Goal: Transaction & Acquisition: Purchase product/service

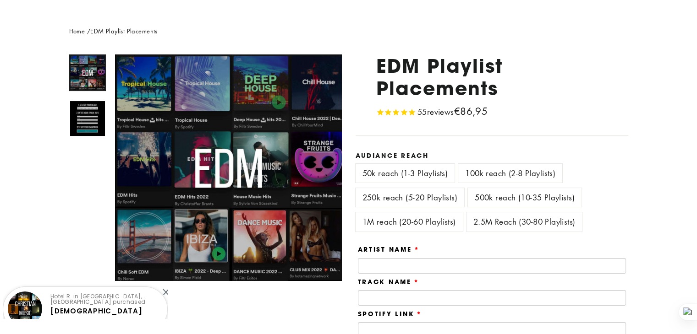
scroll to position [92, 0]
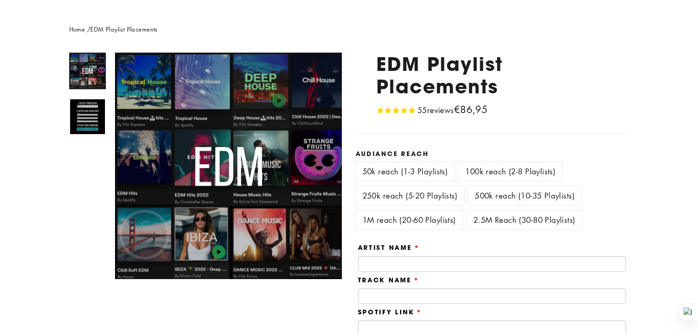
click at [561, 225] on label "2.5M Reach (30-80 Playlists)" at bounding box center [524, 220] width 116 height 19
click at [415, 222] on label "1M reach (20-60 Playlists)" at bounding box center [408, 220] width 107 height 19
click at [438, 198] on label "250k reach (5-20 Playlists)" at bounding box center [409, 195] width 109 height 19
click at [526, 167] on label "100k reach (2-8 Playlists)" at bounding box center [510, 171] width 104 height 19
click at [399, 173] on label "50k reach (1-3 Playlists)" at bounding box center [404, 171] width 99 height 19
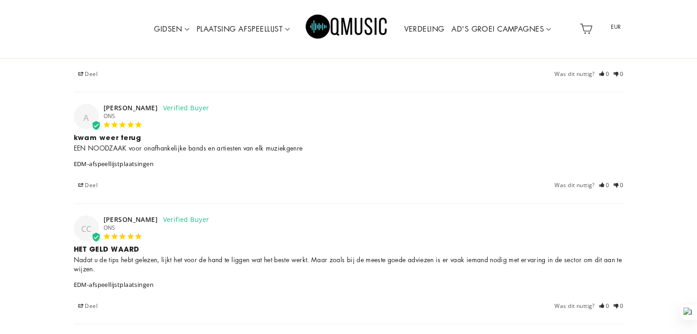
scroll to position [2213, 0]
